Goal: Information Seeking & Learning: Learn about a topic

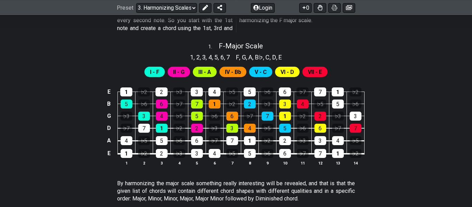
scroll to position [275, 0]
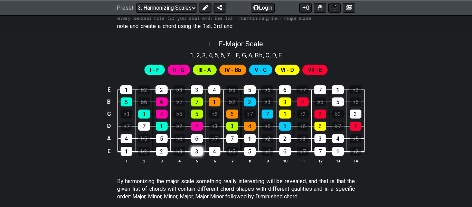
click at [198, 153] on div "3" at bounding box center [197, 151] width 12 height 9
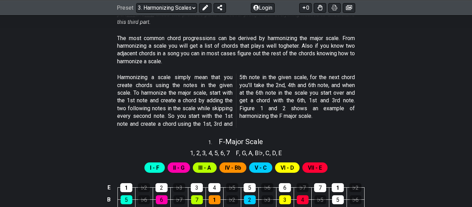
scroll to position [177, 0]
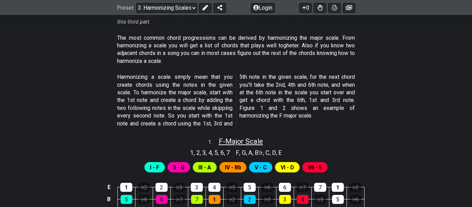
click at [226, 138] on span "F - Major Scale" at bounding box center [241, 141] width 44 height 8
select select "F"
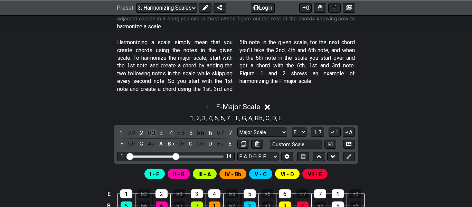
scroll to position [212, 0]
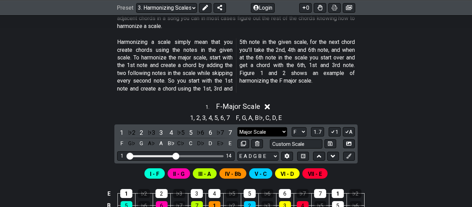
click at [274, 134] on select "Major Scale Major Scale Minor Pentatonic Major Pentatonic Minor Blues Major Blu…" at bounding box center [262, 131] width 50 height 9
select select "Minor Pentatonic"
click at [237, 127] on select "Major Scale Major Scale Minor Pentatonic Major Pentatonic Minor Blues Major Blu…" at bounding box center [262, 131] width 50 height 9
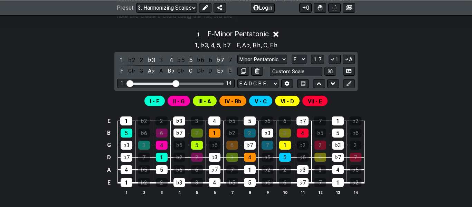
scroll to position [284, 0]
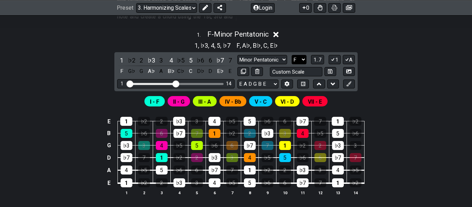
click at [301, 62] on select "A♭ A A♯ B♭ B C C♯ D♭ D D♯ E♭ E F F♯ G♭ G G♯" at bounding box center [299, 59] width 15 height 9
select select "A"
click at [292, 55] on select "A♭ A A♯ B♭ B C C♯ D♭ D D♯ E♭ E F F♯ G♭ G G♯" at bounding box center [299, 59] width 15 height 9
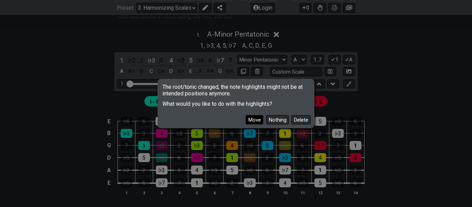
click at [259, 123] on button "Move" at bounding box center [255, 119] width 18 height 9
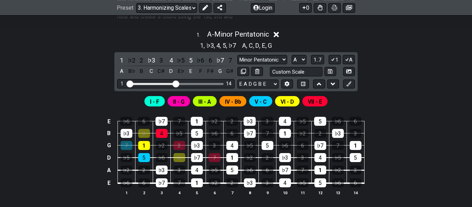
click at [209, 102] on span "III - A" at bounding box center [204, 102] width 13 height 10
drag, startPoint x: 177, startPoint y: 84, endPoint x: 228, endPoint y: 78, distance: 51.4
click at [225, 83] on input "Visible fret range" at bounding box center [176, 83] width 98 height 0
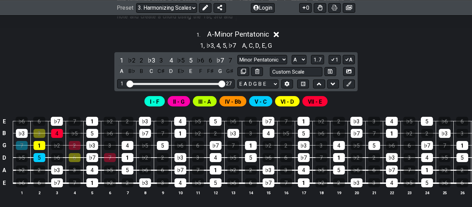
click at [183, 85] on div "1 27" at bounding box center [176, 83] width 118 height 9
click at [180, 85] on div "1 27" at bounding box center [176, 83] width 118 height 9
click at [177, 83] on div "Visible fret range" at bounding box center [176, 84] width 96 height 2
drag, startPoint x: 223, startPoint y: 85, endPoint x: 168, endPoint y: 88, distance: 55.0
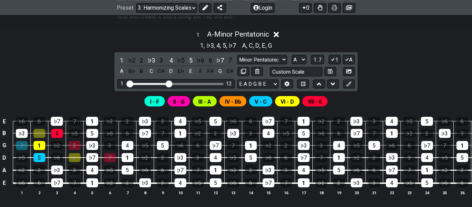
click at [168, 83] on input "Visible fret range" at bounding box center [176, 83] width 98 height 0
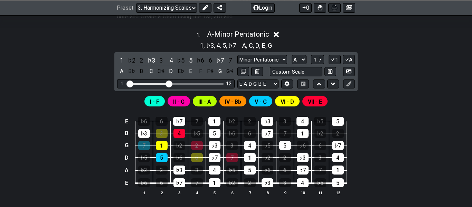
drag, startPoint x: 168, startPoint y: 88, endPoint x: 180, endPoint y: 88, distance: 12.1
click at [180, 88] on div "1 12" at bounding box center [176, 83] width 118 height 9
drag, startPoint x: 169, startPoint y: 86, endPoint x: 183, endPoint y: 86, distance: 13.5
click at [183, 83] on input "Visible fret range" at bounding box center [176, 83] width 98 height 0
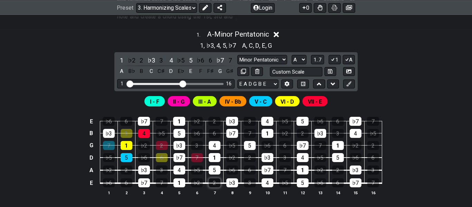
click at [219, 185] on div "2" at bounding box center [215, 182] width 12 height 9
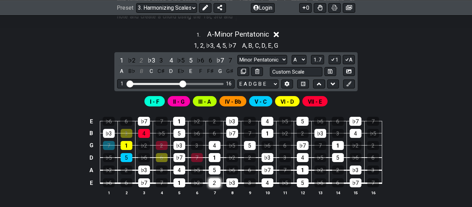
click at [219, 185] on div "2" at bounding box center [215, 182] width 12 height 9
click at [230, 174] on div "♭6" at bounding box center [232, 170] width 12 height 9
click at [217, 184] on div "2" at bounding box center [215, 182] width 12 height 9
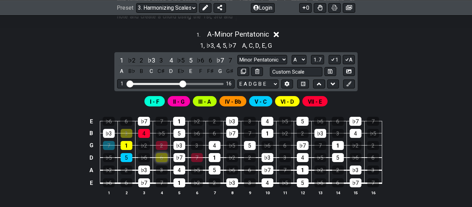
click at [166, 157] on div "6" at bounding box center [162, 157] width 12 height 9
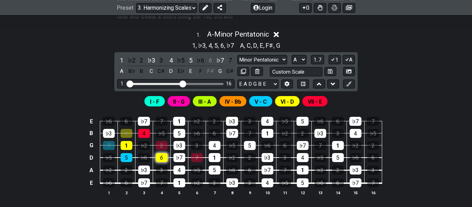
click at [166, 157] on div "6" at bounding box center [162, 157] width 12 height 9
click at [312, 60] on button "1..7" at bounding box center [317, 59] width 13 height 9
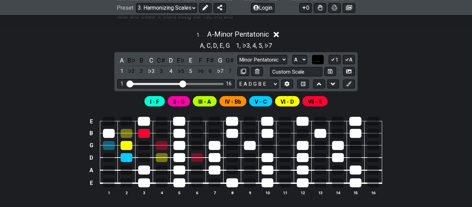
click at [312, 60] on button "..." at bounding box center [318, 59] width 12 height 9
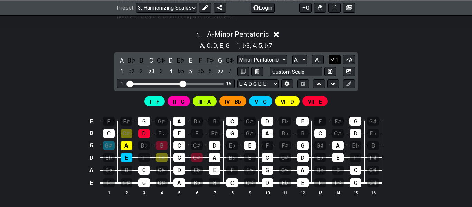
click at [333, 61] on icon at bounding box center [333, 59] width 7 height 5
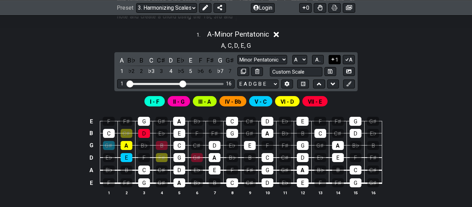
click at [333, 61] on icon at bounding box center [333, 59] width 7 height 5
click at [255, 59] on select "Major Scale Major Scale Minor Pentatonic Major Pentatonic Minor Blues Major Blu…" at bounding box center [262, 59] width 50 height 9
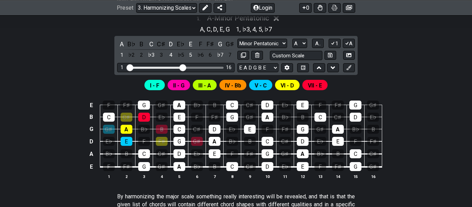
scroll to position [302, 0]
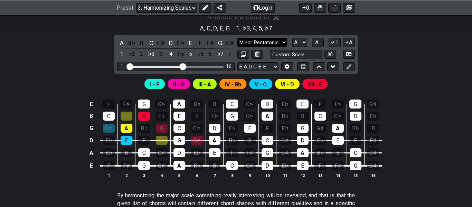
click at [270, 45] on select "Major Scale Major Scale Minor Pentatonic Major Pentatonic Minor Blues Major Blu…" at bounding box center [262, 42] width 50 height 9
select select "Melodic Minor"
click at [237, 38] on select "Major Scale Major Scale Minor Pentatonic Major Pentatonic Minor Blues Major Blu…" at bounding box center [262, 42] width 50 height 9
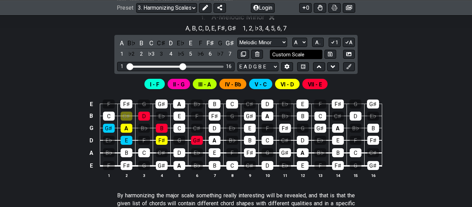
click at [293, 57] on input "Custom Scale" at bounding box center [296, 54] width 53 height 9
click at [269, 45] on select "Major Scale Major Scale Minor Pentatonic Major Pentatonic Minor Blues Major Blu…" at bounding box center [262, 42] width 50 height 9
type input "Custom Scale"
select select "Minor Blues"
click at [237, 38] on select "Major Scale Major Scale Minor Pentatonic Major Pentatonic Minor Blues Major Blu…" at bounding box center [262, 42] width 50 height 9
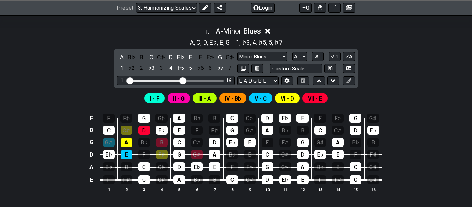
scroll to position [285, 0]
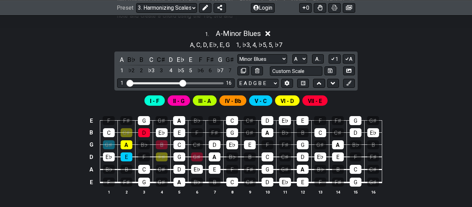
click at [269, 32] on icon at bounding box center [267, 33] width 5 height 7
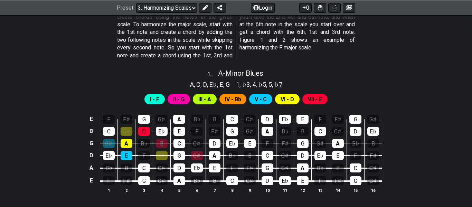
scroll to position [244, 0]
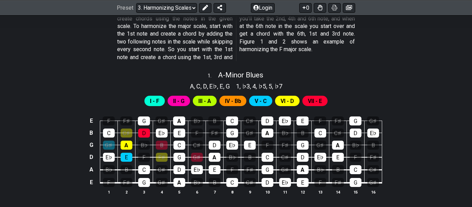
click at [214, 87] on span "E♭" at bounding box center [213, 86] width 8 height 9
click at [227, 80] on section "A , C , D , E♭ , E , G" at bounding box center [210, 85] width 46 height 11
click at [228, 77] on span "A - Minor Blues" at bounding box center [240, 75] width 45 height 8
select select "Minor Blues"
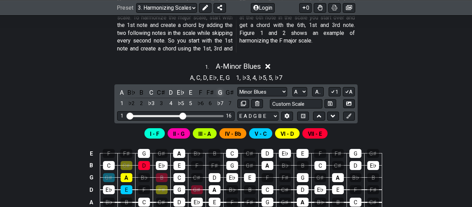
scroll to position [253, 0]
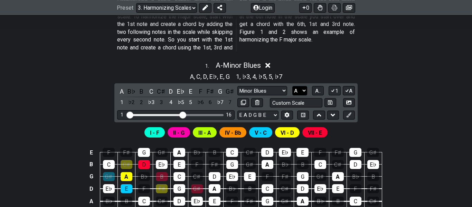
click at [304, 90] on select "A♭ A A♯ B♭ B C C♯ D♭ D D♯ E♭ E F F♯ G♭ G G♯" at bounding box center [299, 90] width 15 height 9
select select "Ab"
click at [292, 86] on select "A♭ A A♯ B♭ B C C♯ D♭ D D♯ E♭ E F F♯ G♭ G G♯" at bounding box center [299, 90] width 15 height 9
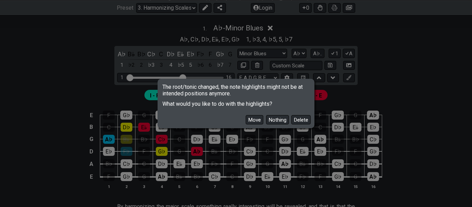
scroll to position [292, 0]
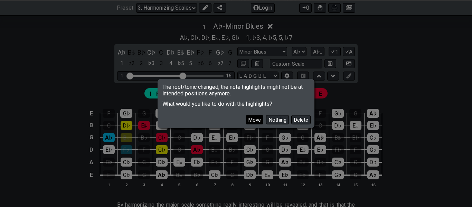
click at [254, 122] on button "Move" at bounding box center [255, 119] width 18 height 9
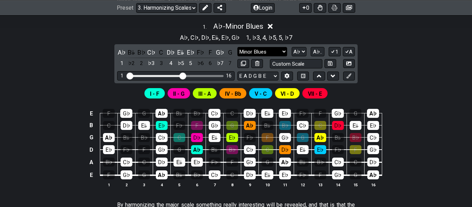
click at [263, 48] on select "Major Scale Major Scale Minor Pentatonic Major Pentatonic Minor Blues Major Blu…" at bounding box center [262, 51] width 50 height 9
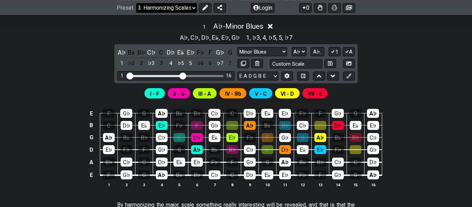
click at [172, 6] on select "Welcome to #fretflip! Initial Preset Custom Preset Minor Pentatonic Major Penta…" at bounding box center [166, 8] width 61 height 10
click at [136, 3] on select "Welcome to #fretflip! Initial Preset Custom Preset Minor Pentatonic Major Penta…" at bounding box center [166, 8] width 61 height 10
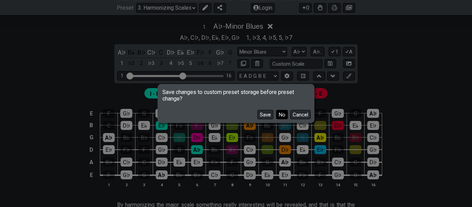
click at [282, 116] on button "No" at bounding box center [282, 114] width 12 height 9
select select "/minor-pentatonic"
select select "C"
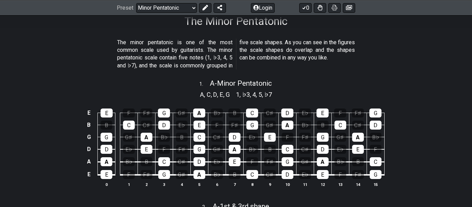
scroll to position [119, 0]
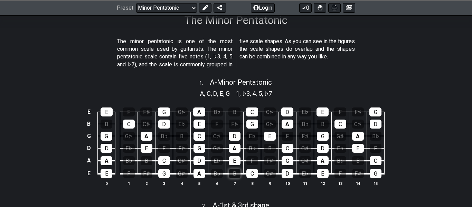
click at [237, 174] on div "B" at bounding box center [235, 173] width 12 height 9
click at [249, 161] on div "F" at bounding box center [252, 160] width 12 height 9
click at [183, 151] on div "F♯" at bounding box center [182, 148] width 12 height 9
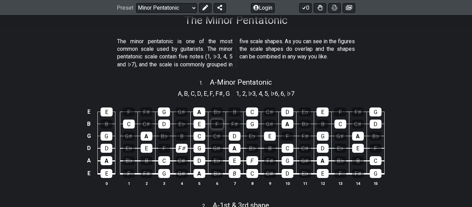
click at [222, 127] on div "F" at bounding box center [217, 124] width 12 height 9
click at [237, 114] on div "B" at bounding box center [234, 112] width 12 height 9
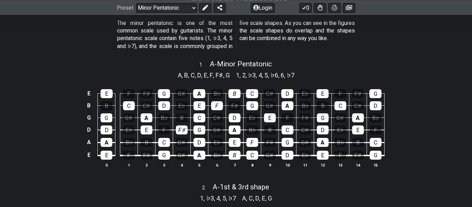
scroll to position [138, 0]
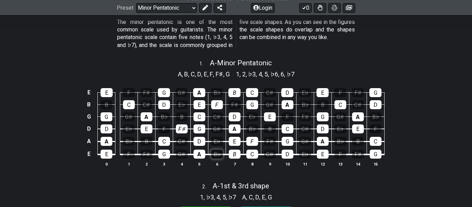
click at [219, 156] on div "B♭" at bounding box center [217, 154] width 12 height 9
click at [213, 143] on div "E♭" at bounding box center [217, 141] width 12 height 9
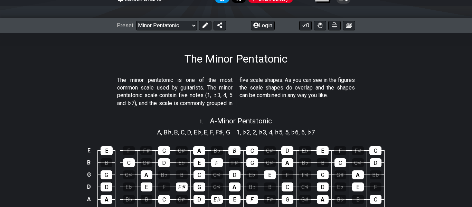
scroll to position [0, 0]
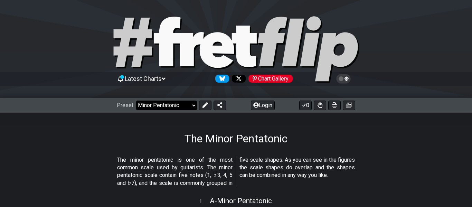
click at [189, 105] on select "Welcome to #fretflip! Initial Preset Custom Preset Minor Pentatonic Major Penta…" at bounding box center [166, 106] width 61 height 10
click at [136, 101] on select "Welcome to #fretflip! Initial Preset Custom Preset Minor Pentatonic Major Penta…" at bounding box center [166, 106] width 61 height 10
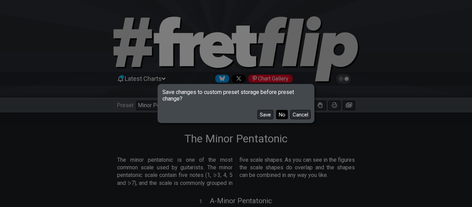
click at [282, 114] on button "No" at bounding box center [282, 114] width 12 height 9
select select "/harmonizing-scales"
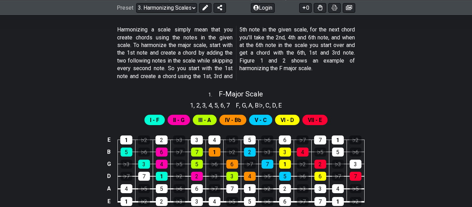
scroll to position [224, 0]
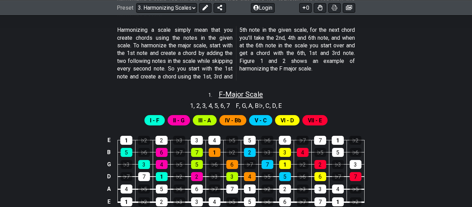
click at [242, 97] on span "F - Major Scale" at bounding box center [241, 94] width 44 height 8
select select "F"
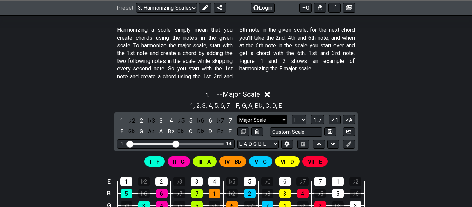
click at [265, 119] on select "Major Scale Major Scale Minor Pentatonic Major Pentatonic Minor Blues Major Blu…" at bounding box center [262, 119] width 50 height 9
click at [321, 80] on span "Harmonizing a scale simply mean that you create chords using the notes in the g…" at bounding box center [236, 53] width 238 height 54
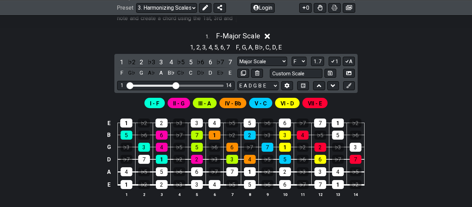
scroll to position [283, 0]
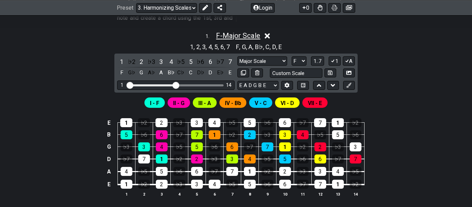
click at [225, 39] on span "F - Major Scale" at bounding box center [238, 35] width 44 height 8
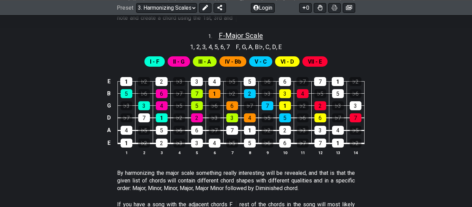
click at [225, 39] on span "F - Major Scale" at bounding box center [241, 35] width 44 height 8
select select "F"
